Goal: Task Accomplishment & Management: Manage account settings

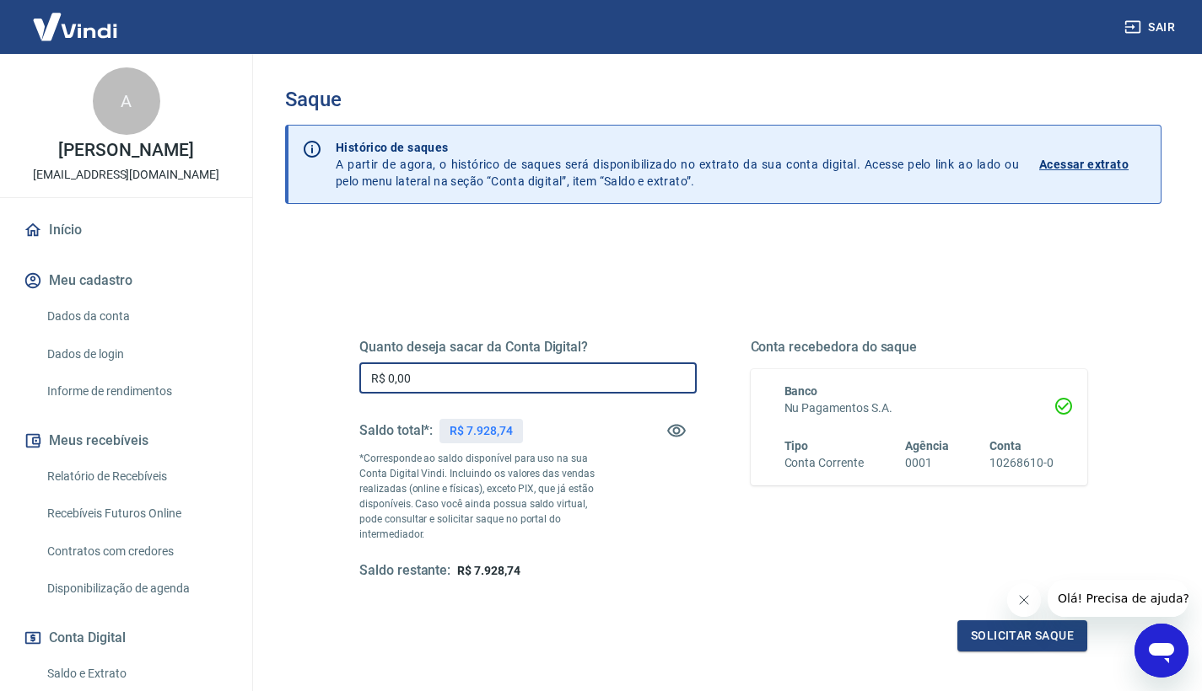
drag, startPoint x: 429, startPoint y: 374, endPoint x: 367, endPoint y: 373, distance: 62.4
click at [367, 373] on input "R$ 0,00" at bounding box center [527, 378] width 337 height 31
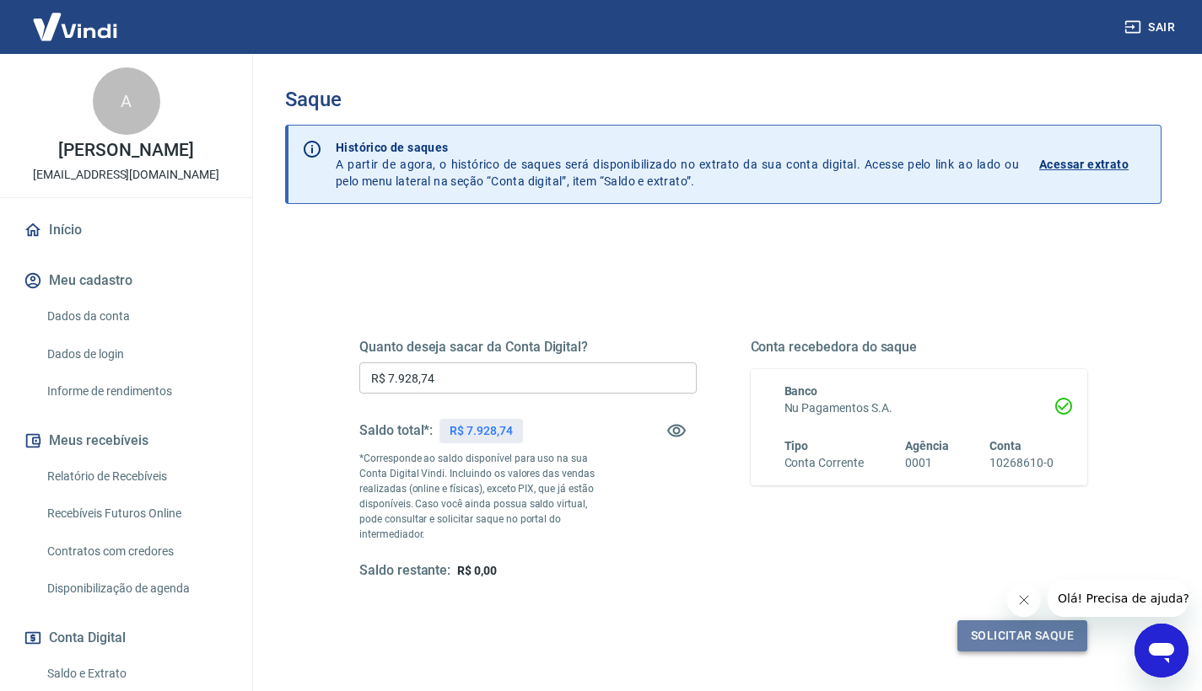
click at [970, 621] on button "Solicitar saque" at bounding box center [1022, 636] width 130 height 31
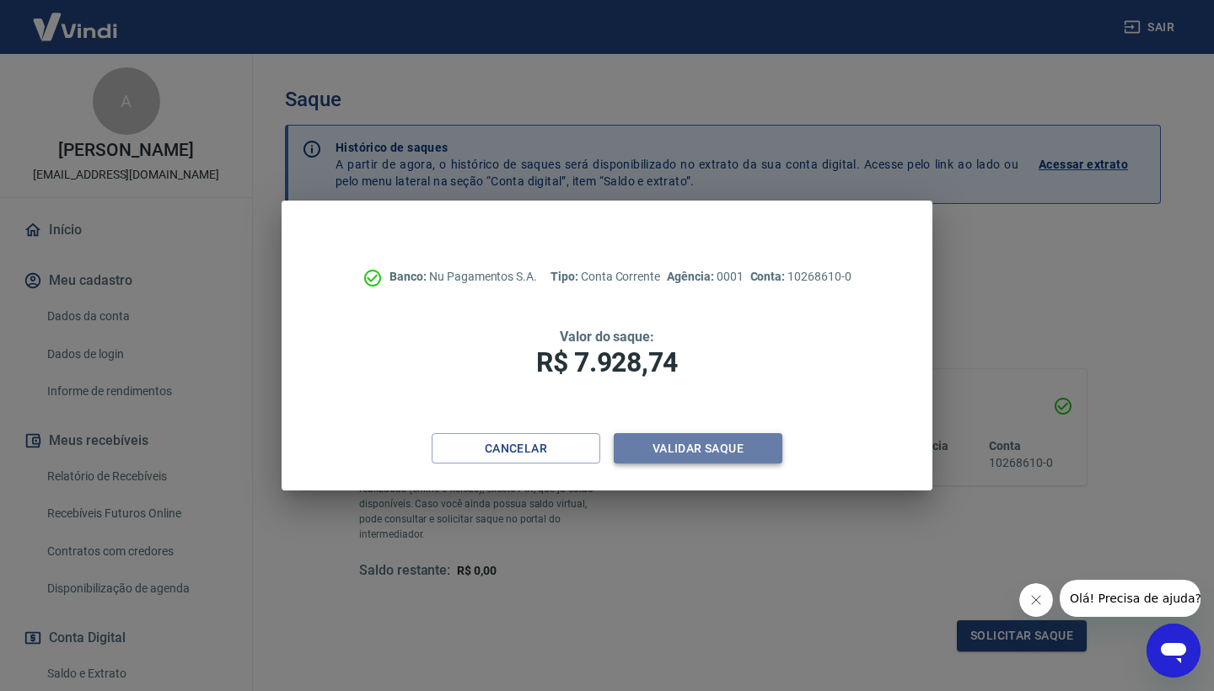
click at [664, 444] on button "Validar saque" at bounding box center [698, 448] width 169 height 31
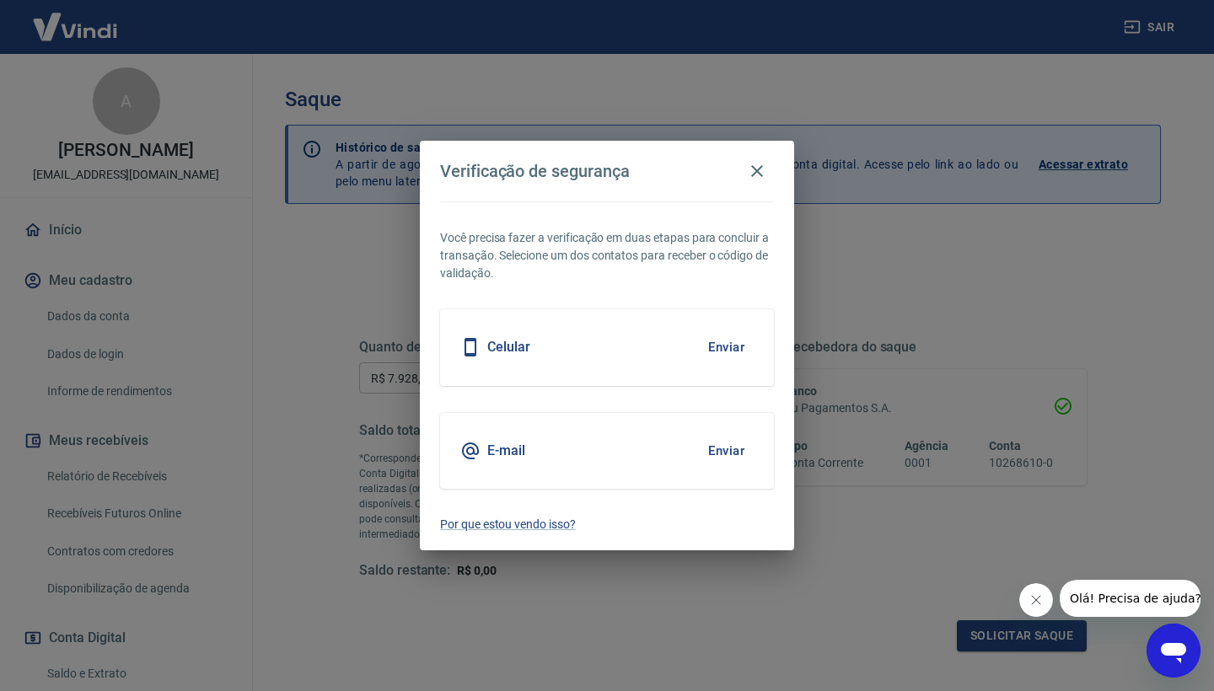
click at [733, 354] on button "Enviar" at bounding box center [726, 347] width 55 height 35
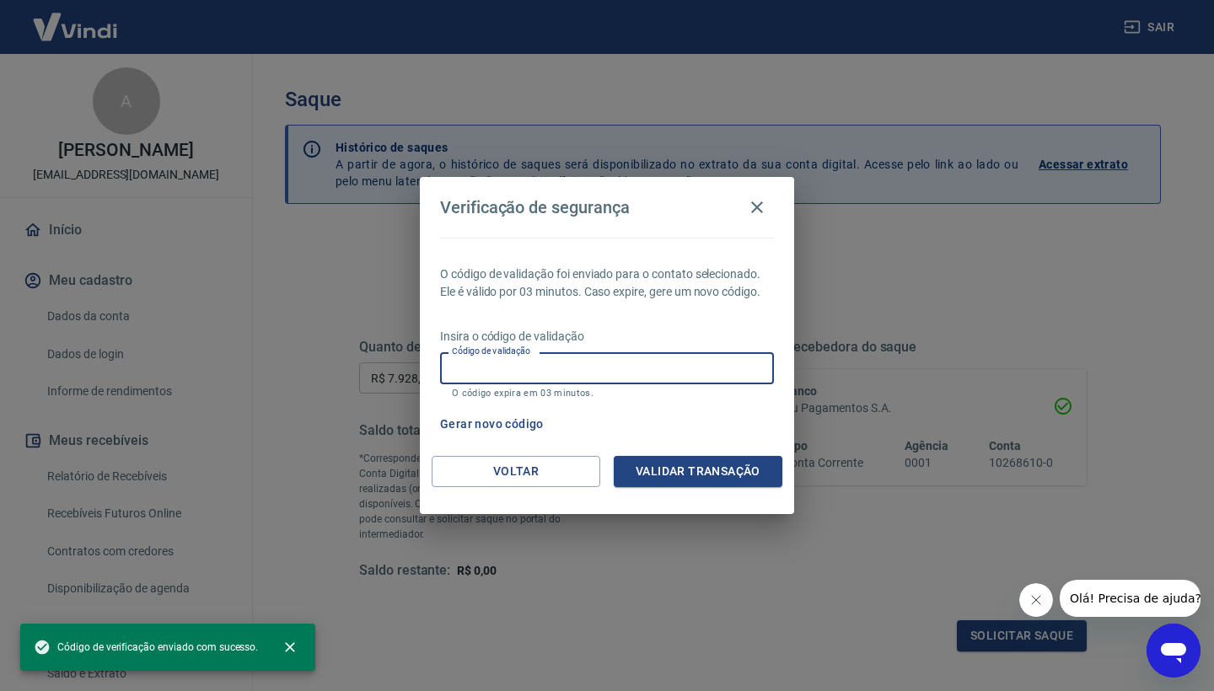
click at [523, 369] on input "Código de validação" at bounding box center [607, 367] width 334 height 31
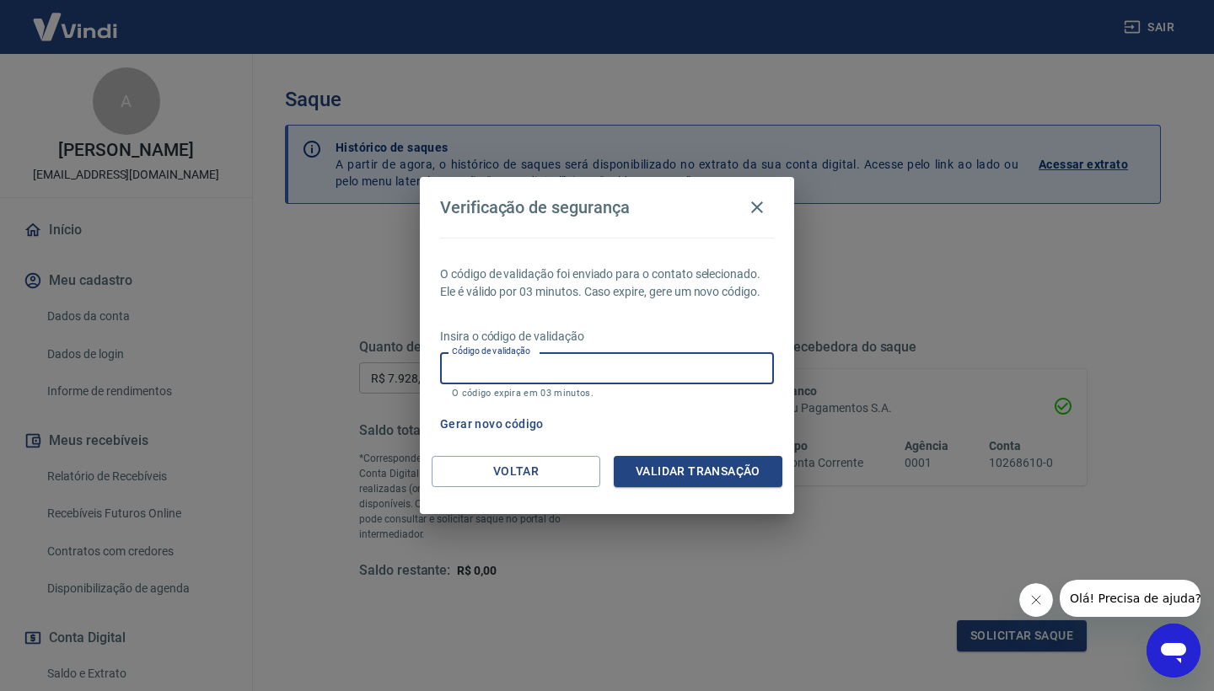
click at [487, 431] on button "Gerar novo código" at bounding box center [491, 424] width 117 height 31
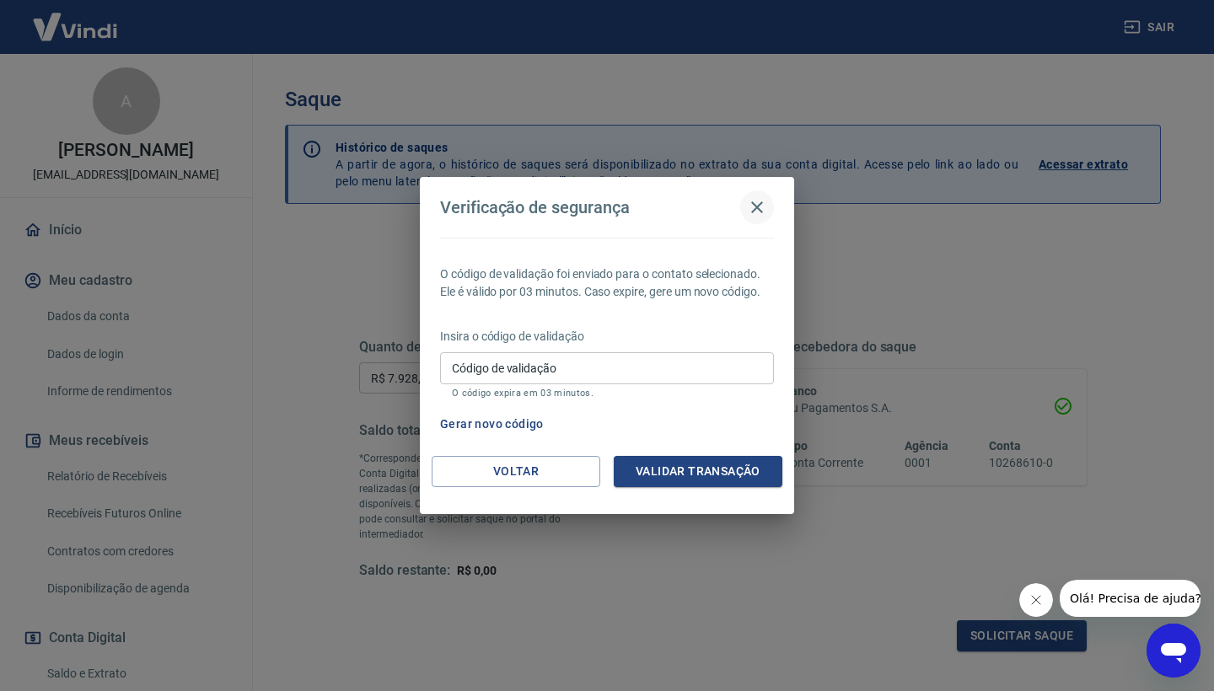
click at [760, 207] on icon "button" at bounding box center [757, 208] width 12 height 12
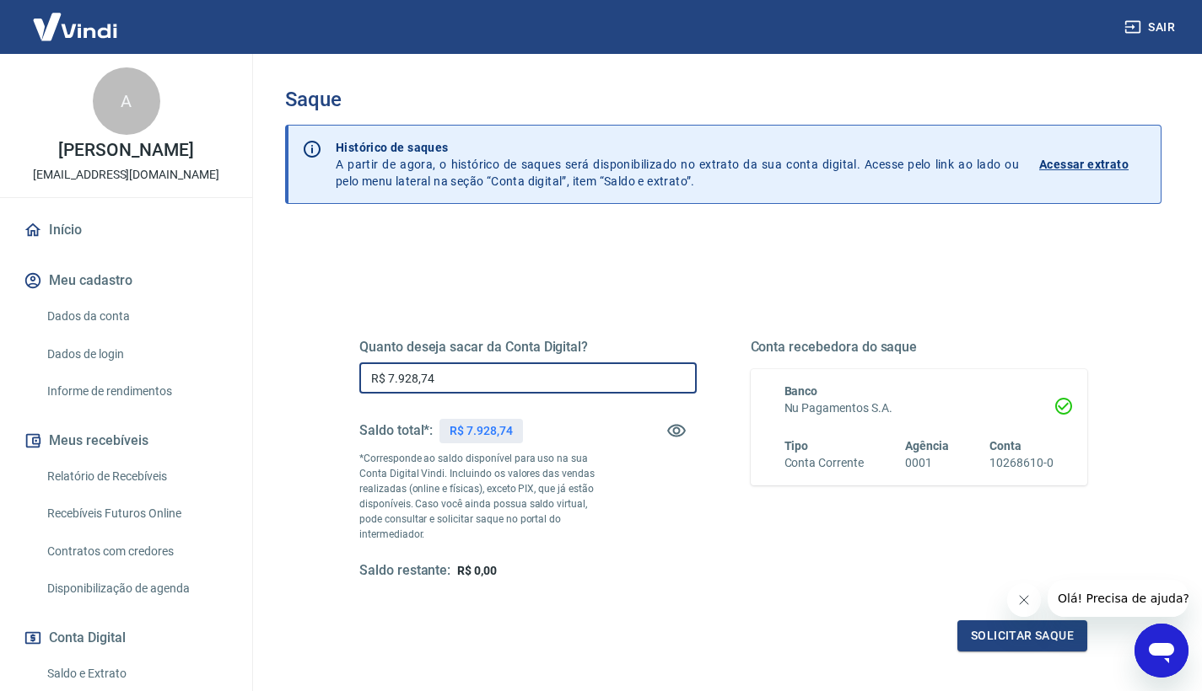
drag, startPoint x: 433, startPoint y: 386, endPoint x: 390, endPoint y: 384, distance: 43.9
click at [390, 384] on input "R$ 7.928,74" at bounding box center [527, 378] width 337 height 31
type input "R$ 7.900,00"
click at [972, 621] on button "Solicitar saque" at bounding box center [1022, 636] width 130 height 31
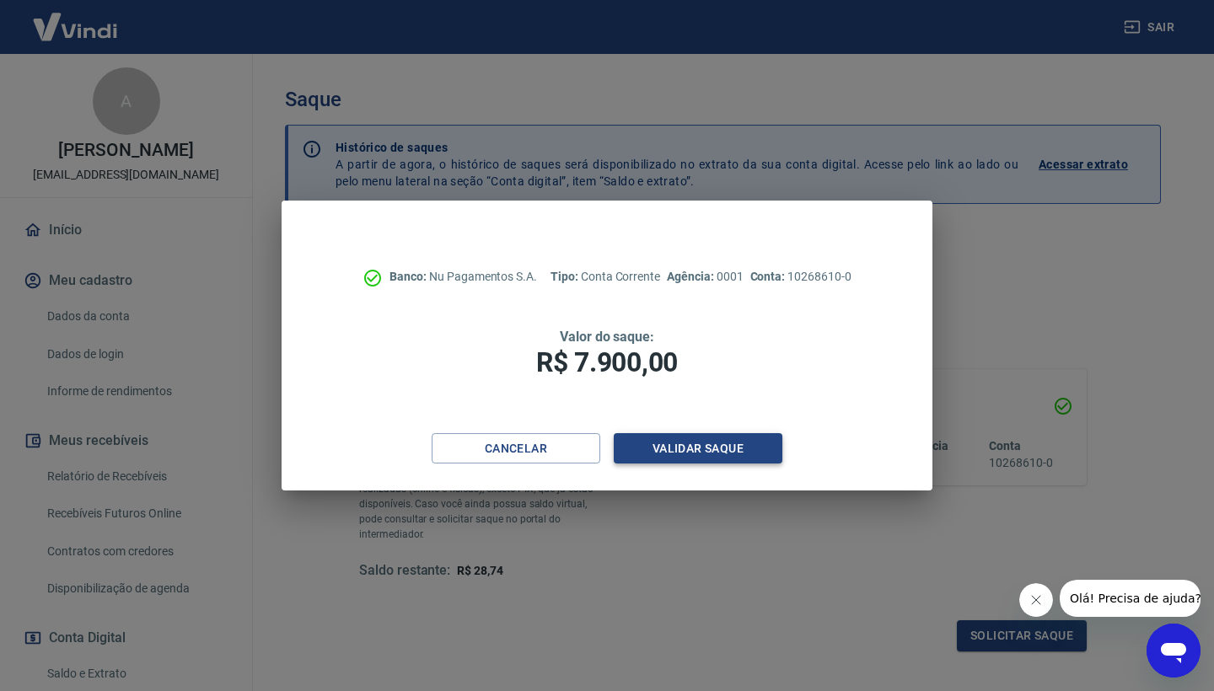
click at [678, 446] on button "Validar saque" at bounding box center [698, 448] width 169 height 31
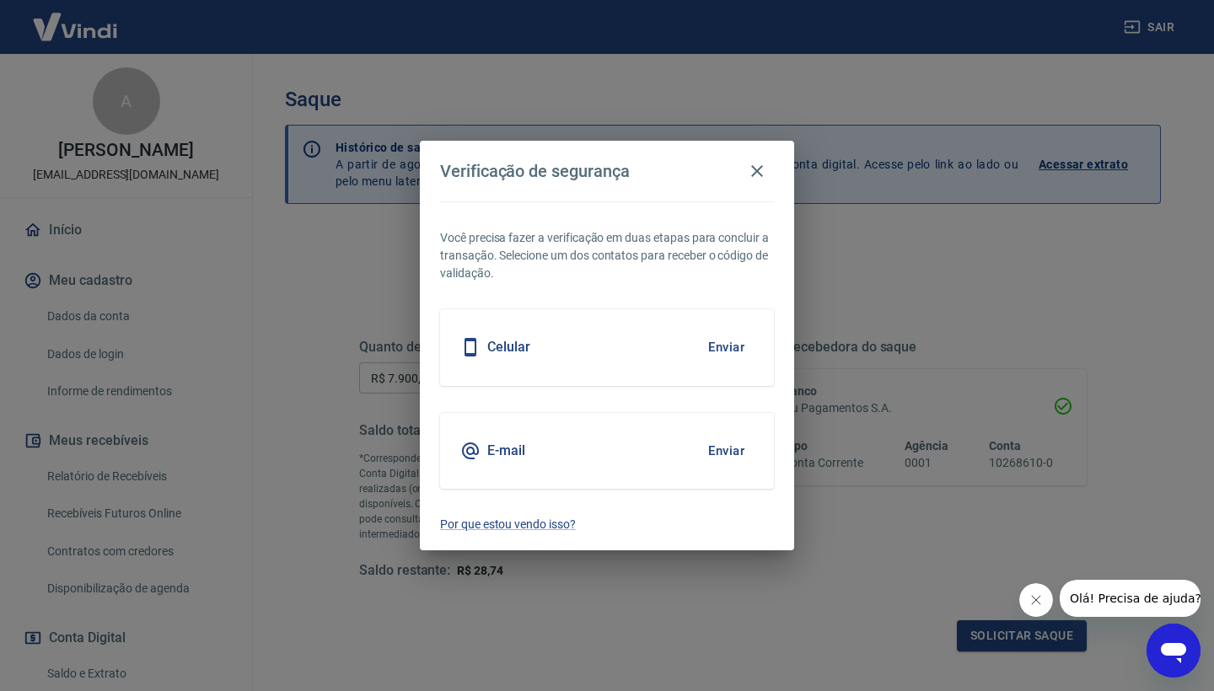
click at [713, 338] on button "Enviar" at bounding box center [726, 347] width 55 height 35
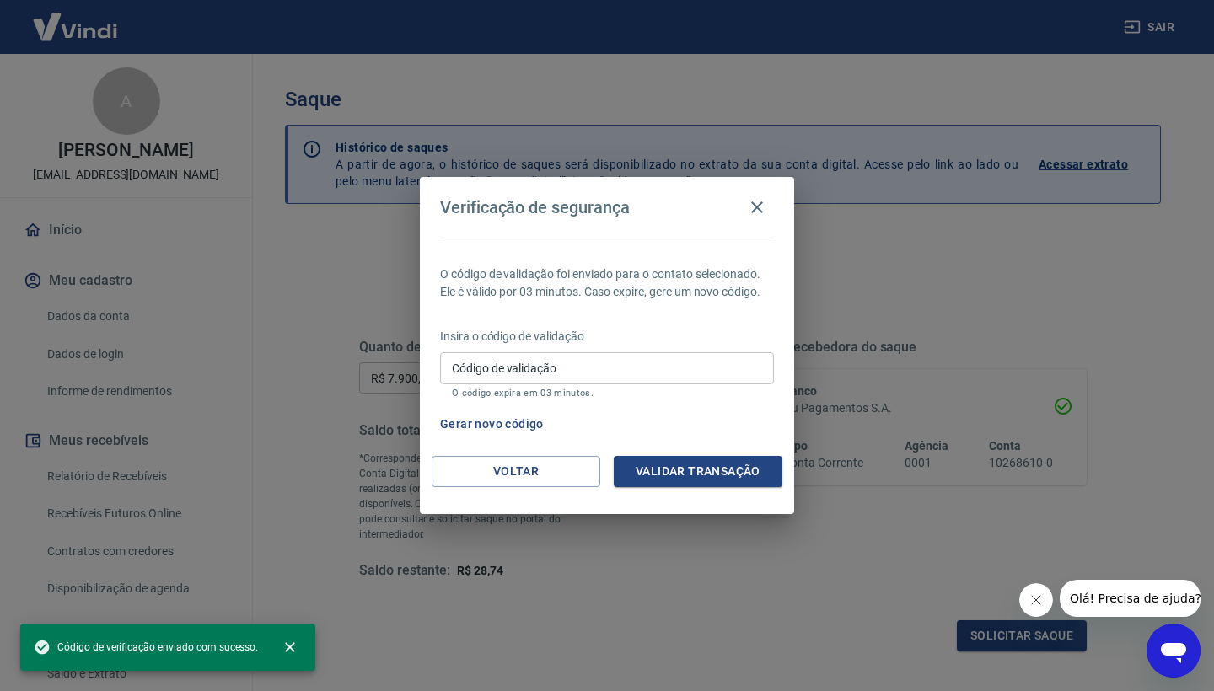
click at [531, 368] on input "Código de validação" at bounding box center [607, 367] width 334 height 31
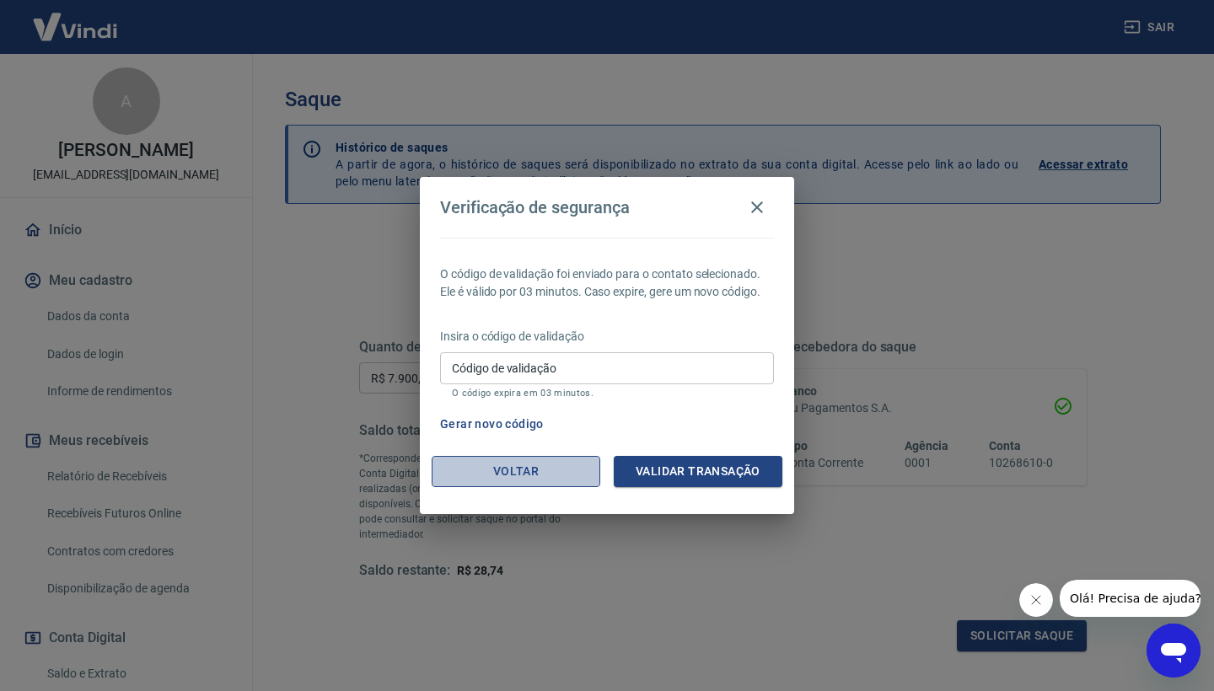
click at [524, 475] on button "Voltar" at bounding box center [516, 471] width 169 height 31
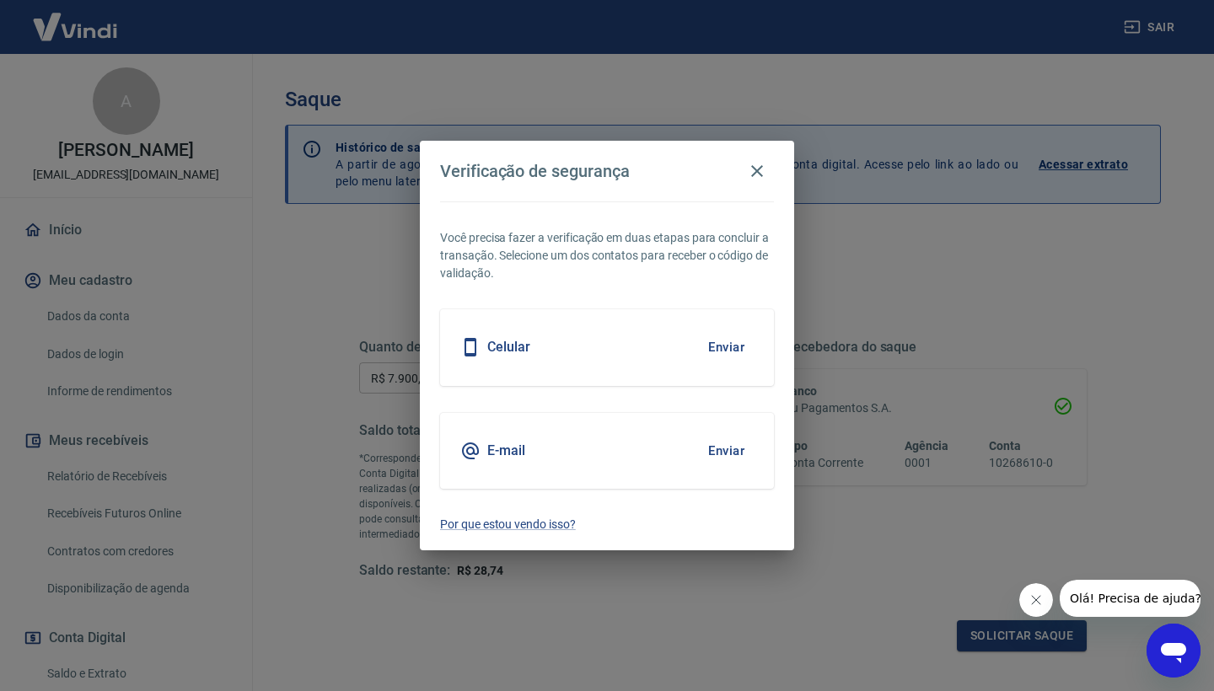
click at [733, 446] on button "Enviar" at bounding box center [726, 450] width 55 height 35
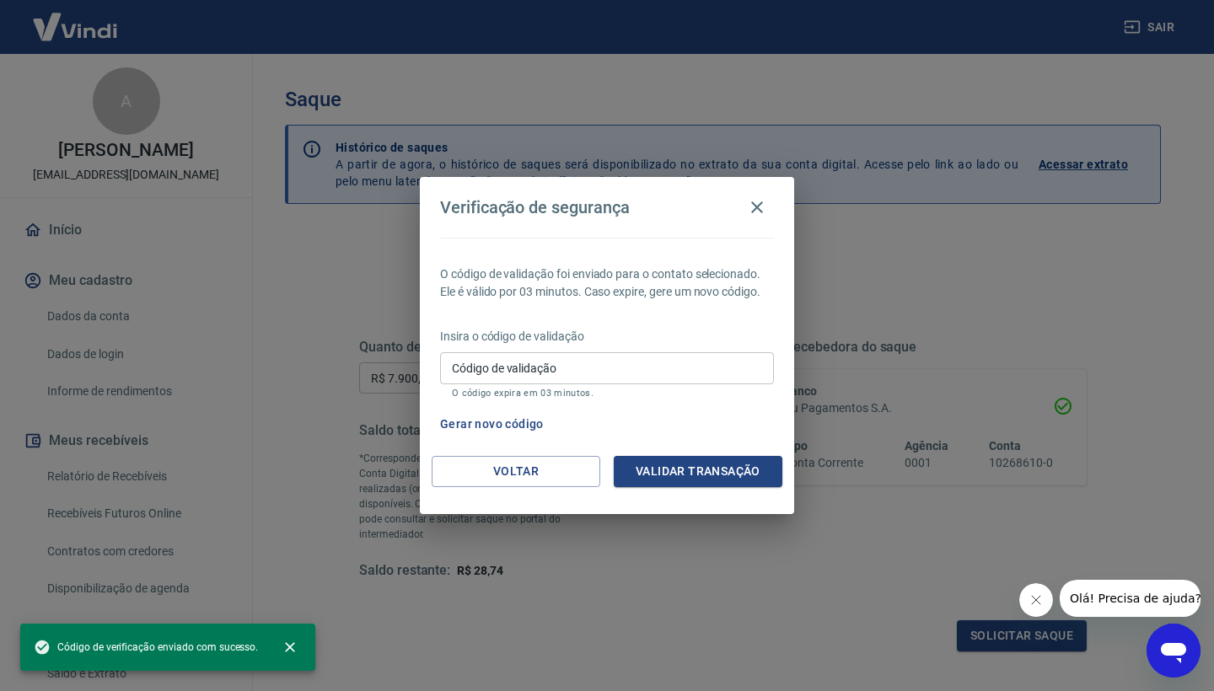
click at [539, 368] on input "Código de validação" at bounding box center [607, 367] width 334 height 31
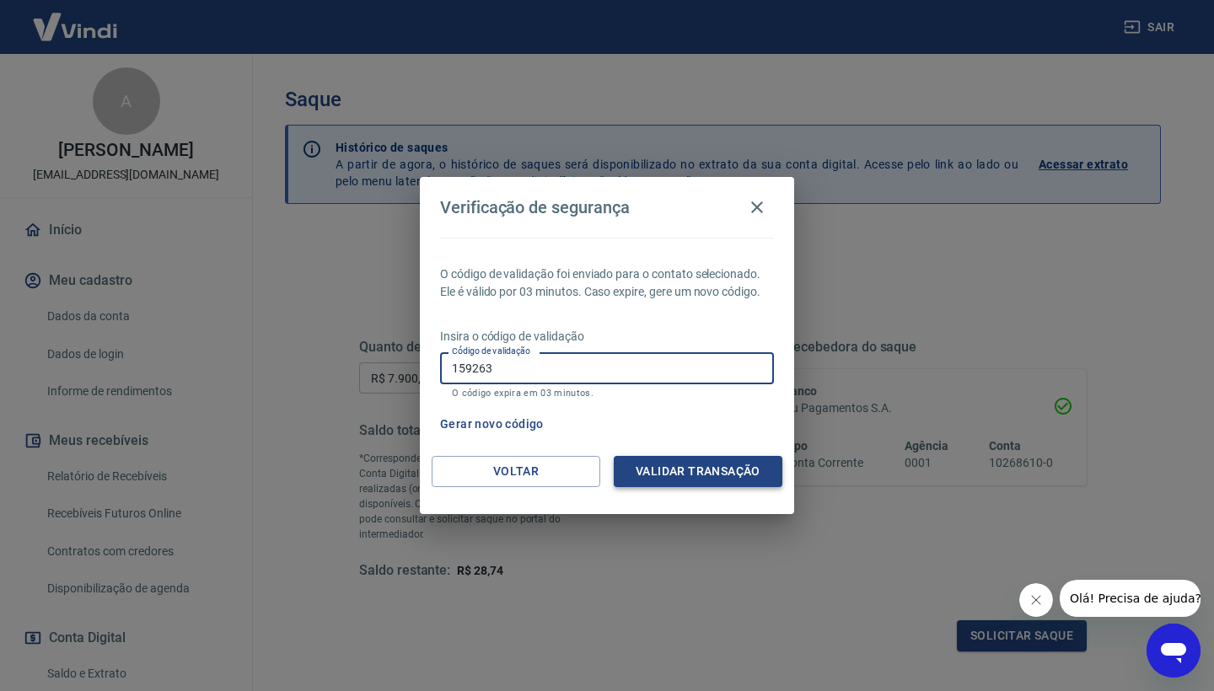
type input "159263"
click at [661, 463] on button "Validar transação" at bounding box center [698, 471] width 169 height 31
